Goal: Communication & Community: Answer question/provide support

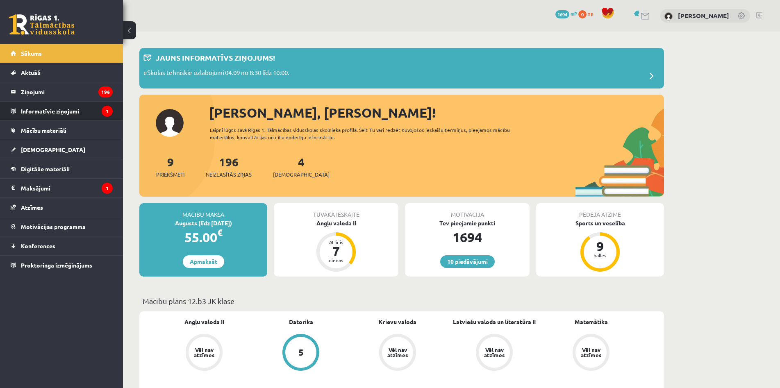
click at [55, 113] on legend "Informatīvie ziņojumi 1" at bounding box center [67, 111] width 92 height 19
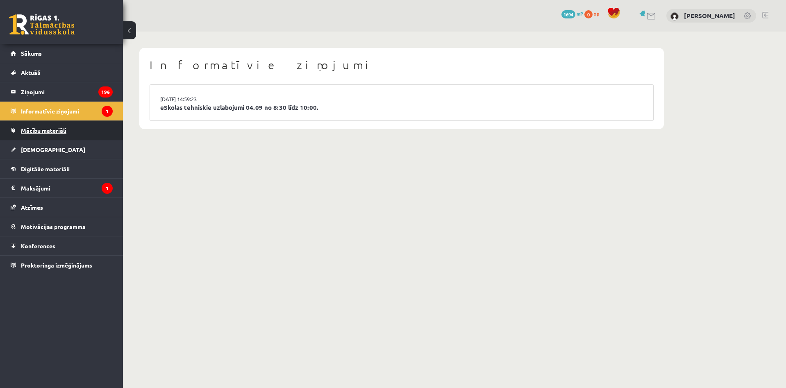
click at [51, 133] on span "Mācību materiāli" at bounding box center [43, 130] width 45 height 7
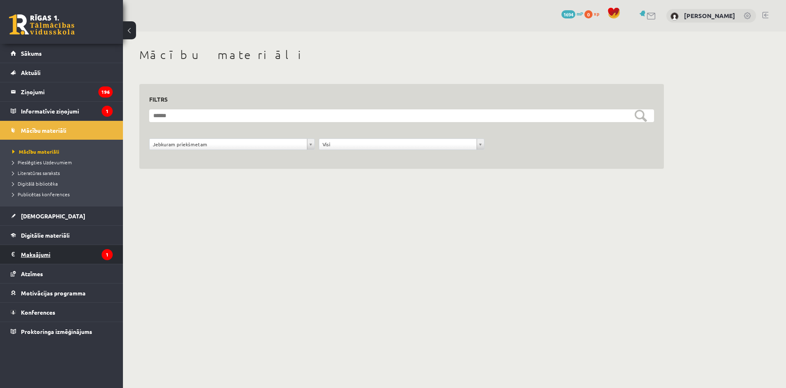
click at [43, 256] on legend "Maksājumi 1" at bounding box center [67, 254] width 92 height 19
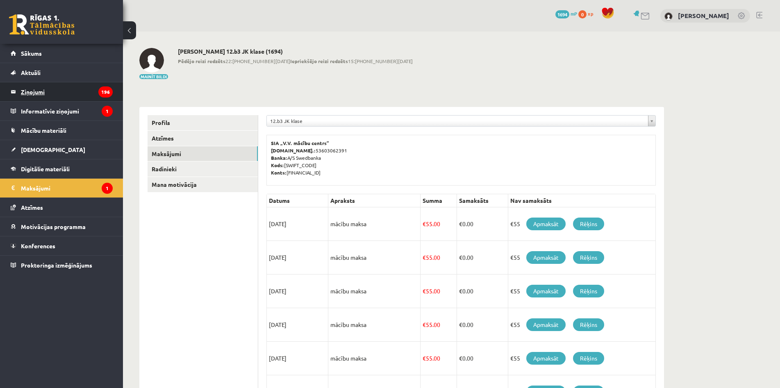
click at [38, 92] on legend "Ziņojumi 196" at bounding box center [67, 91] width 92 height 19
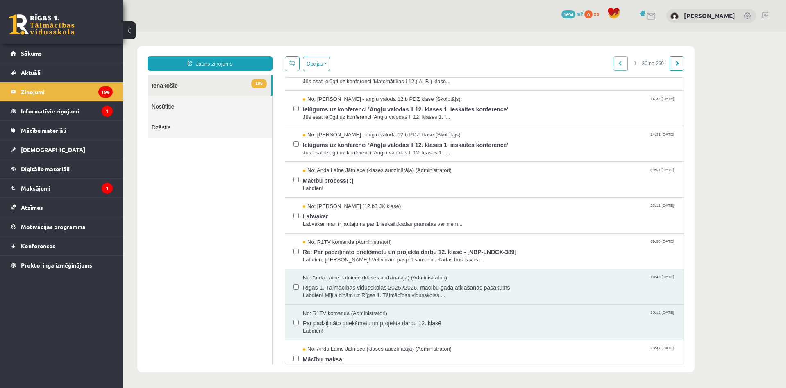
scroll to position [41, 0]
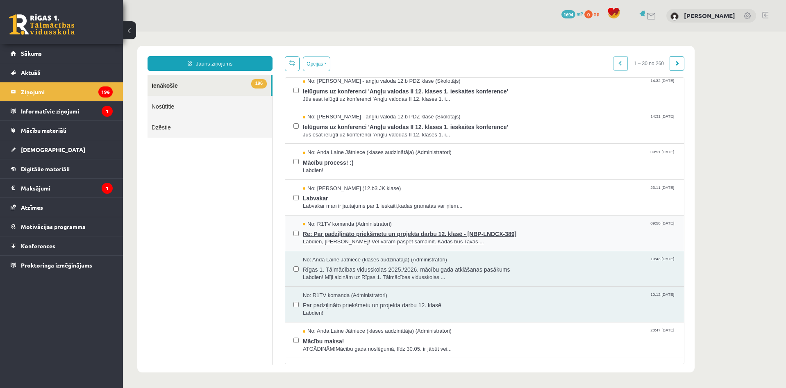
click at [342, 238] on span "Labdien, Markuss! Vēl varam paspēt samainīt. Kādas būs Tavas ..." at bounding box center [489, 242] width 373 height 8
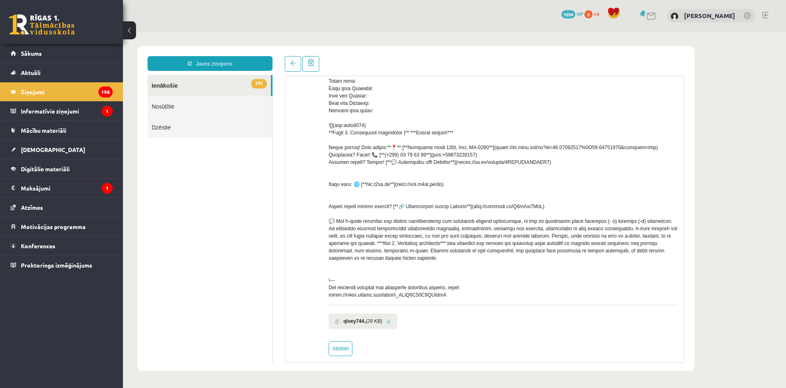
scroll to position [198, 0]
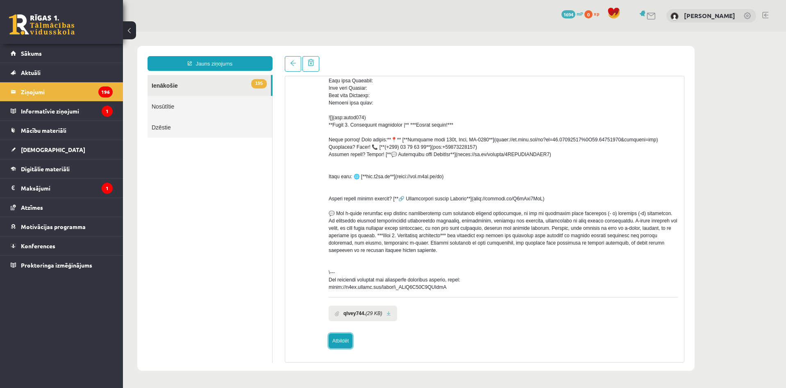
click at [339, 343] on link "Atbildēt" at bounding box center [341, 341] width 24 height 15
type input "**********"
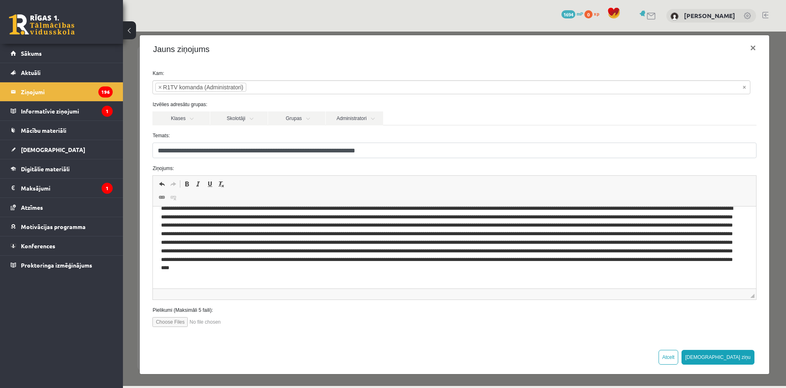
scroll to position [25, 0]
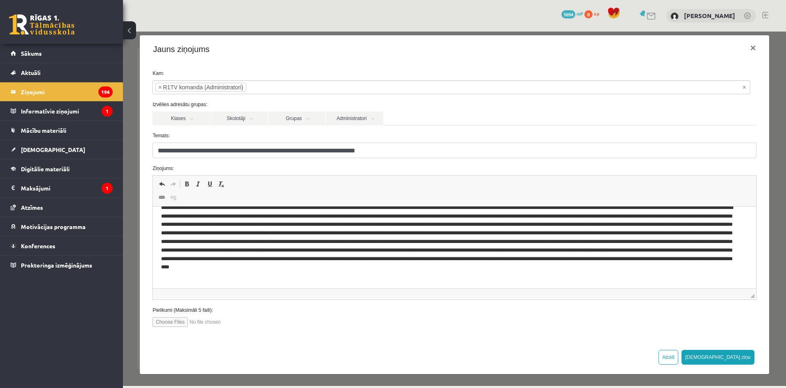
click at [318, 276] on p "Editor, wiswyg-editor-47024750340840-1757435559-998" at bounding box center [448, 242] width 575 height 77
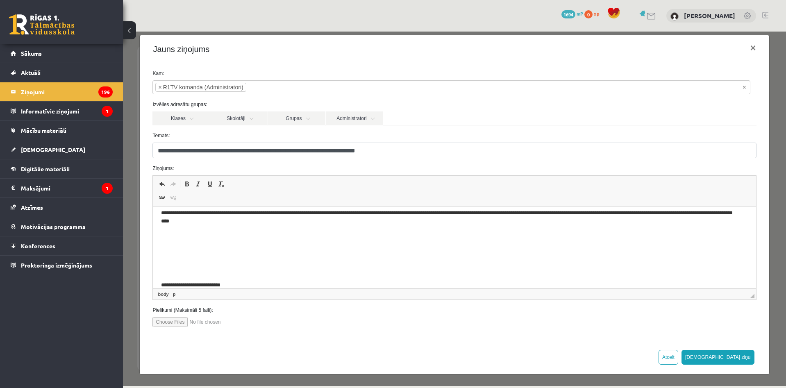
scroll to position [84, 0]
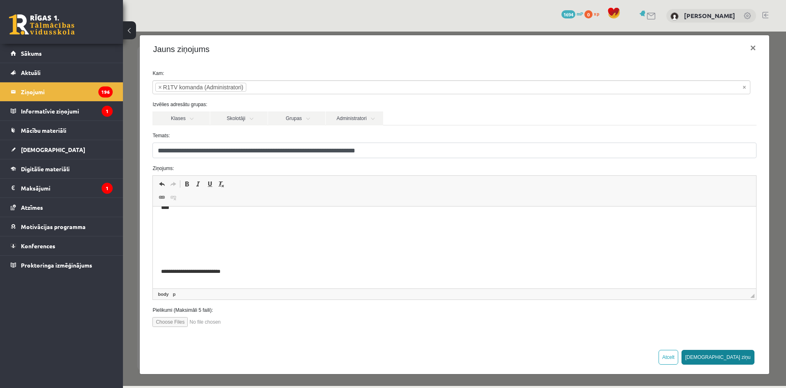
click at [735, 355] on button "Sūtīt ziņu" at bounding box center [717, 357] width 73 height 15
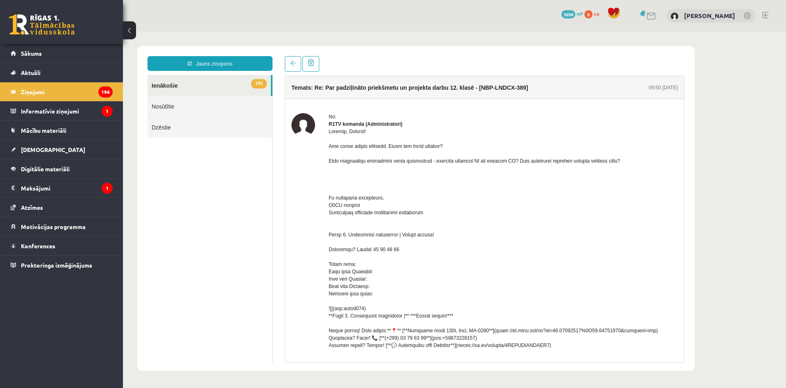
scroll to position [0, 0]
click at [35, 115] on legend "Informatīvie ziņojumi 1" at bounding box center [67, 111] width 92 height 19
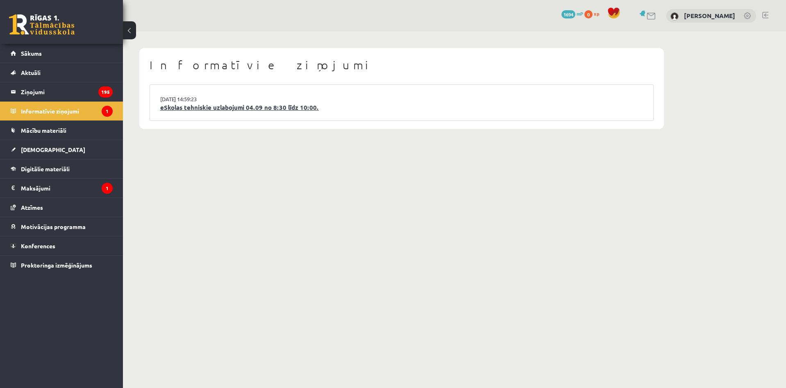
click at [209, 106] on link "eSkolas tehniskie uzlabojumi 04.09 no 8:30 līdz 10:00." at bounding box center [401, 107] width 483 height 9
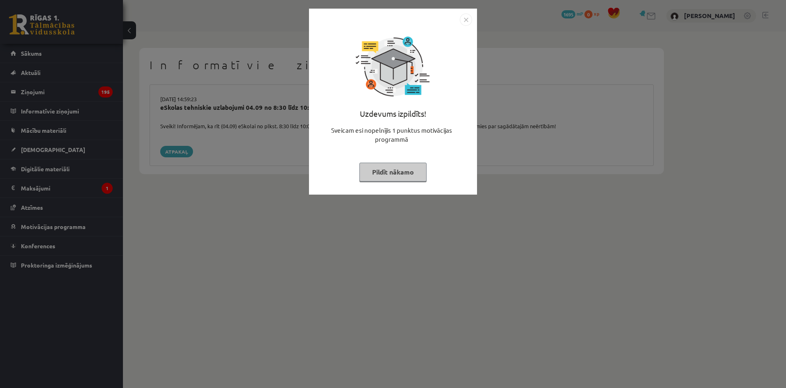
click at [466, 18] on img "Close" at bounding box center [466, 20] width 12 height 12
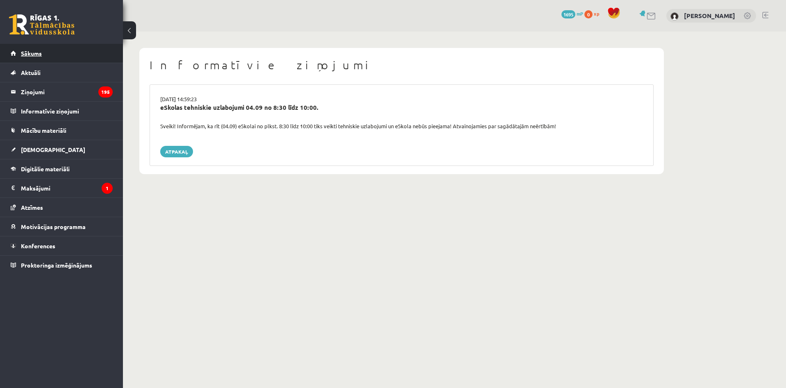
click at [30, 56] on span "Sākums" at bounding box center [31, 53] width 21 height 7
